Goal: Navigation & Orientation: Find specific page/section

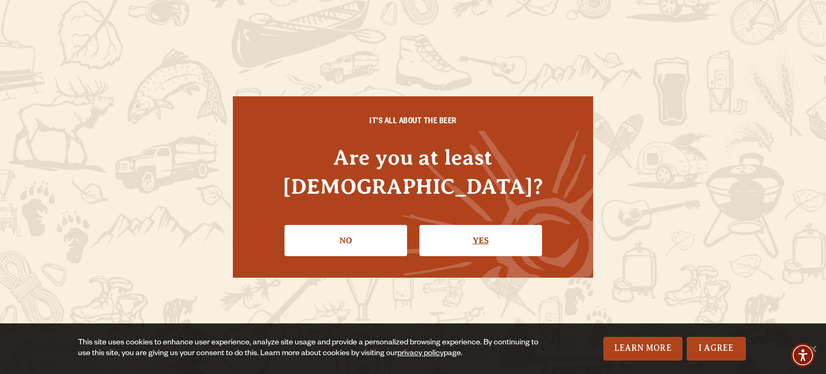
click at [512, 231] on link "Yes" at bounding box center [480, 240] width 123 height 31
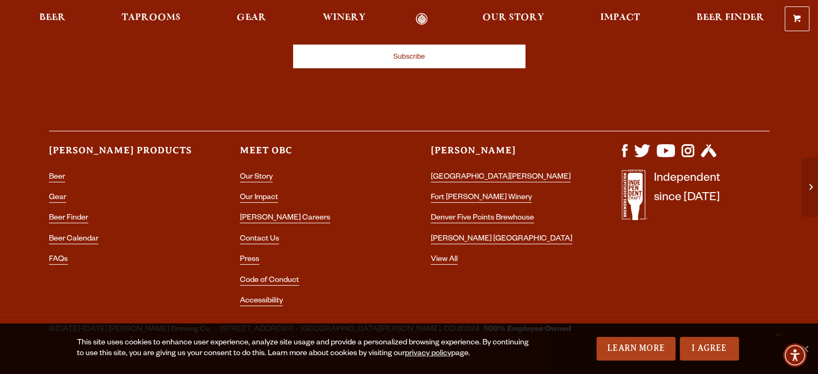
scroll to position [3245, 0]
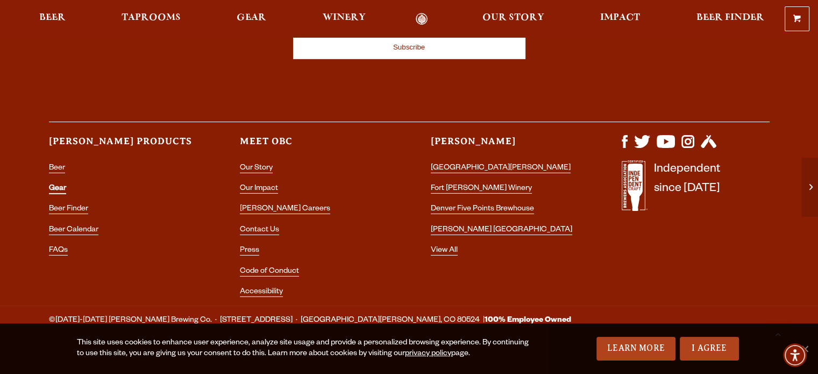
click at [52, 184] on link "Gear" at bounding box center [57, 189] width 17 height 10
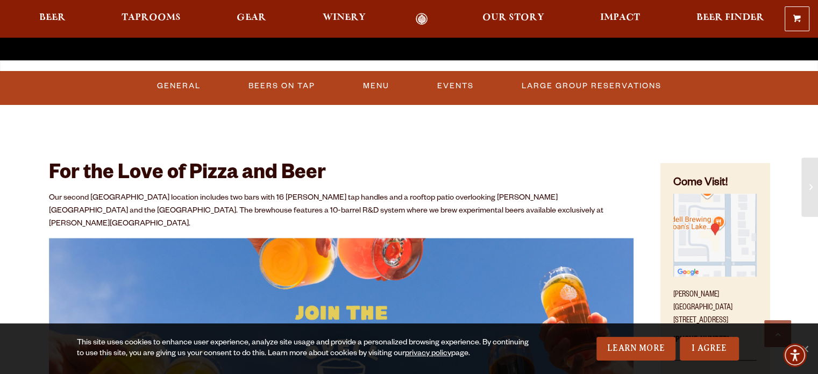
scroll to position [430, 0]
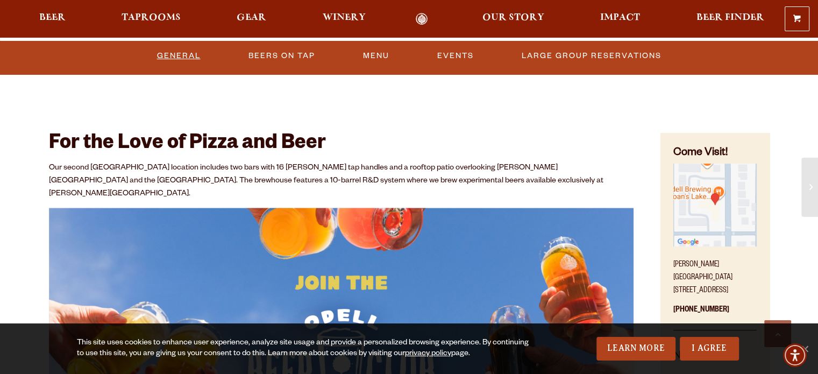
click at [181, 58] on link "General" at bounding box center [179, 56] width 52 height 25
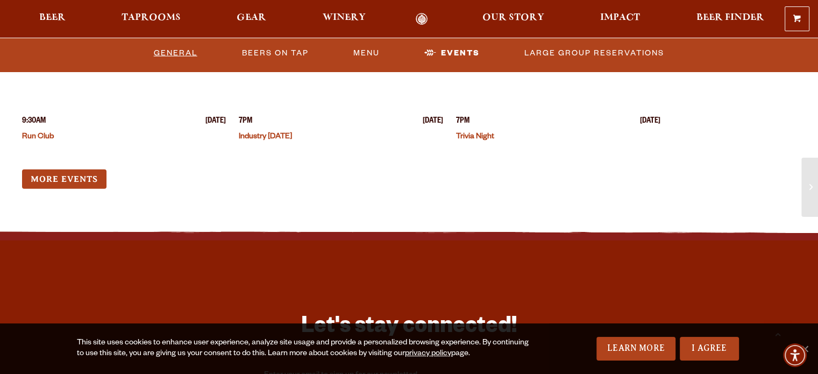
scroll to position [3245, 0]
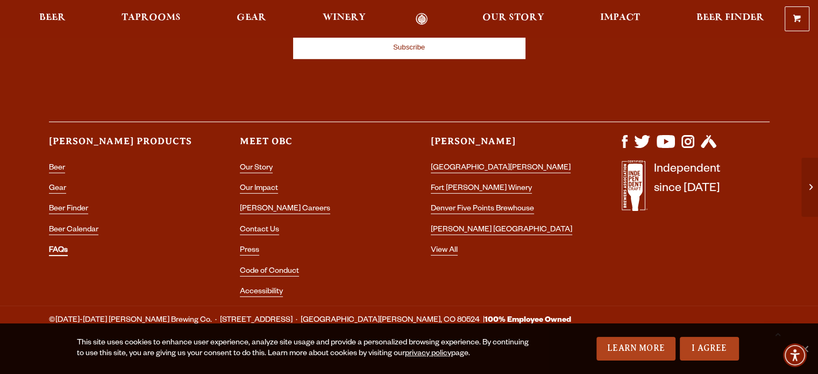
click at [53, 246] on link "FAQs" at bounding box center [58, 251] width 19 height 10
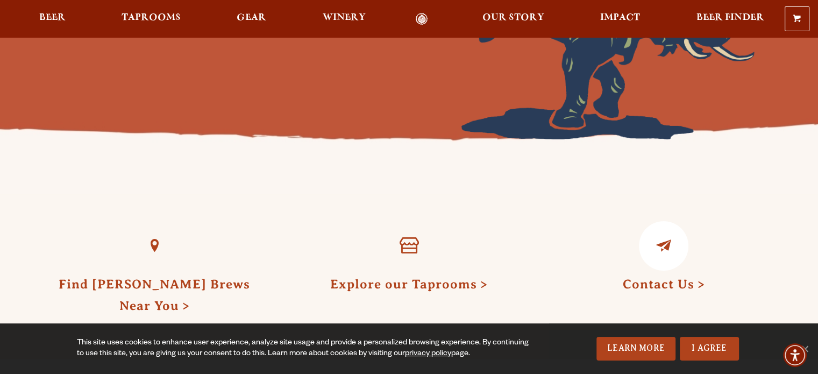
scroll to position [215, 0]
